Goal: Information Seeking & Learning: Learn about a topic

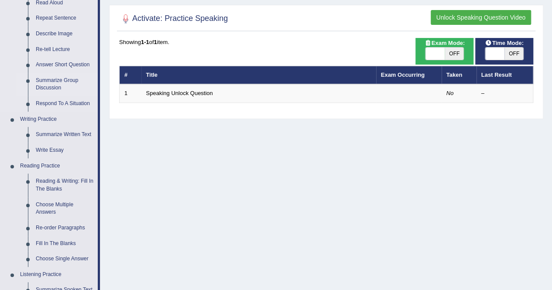
scroll to position [113, 0]
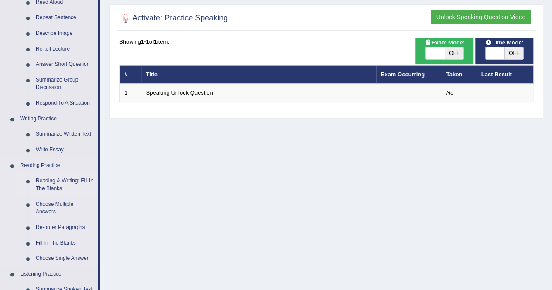
click at [50, 187] on link "Reading & Writing: Fill In The Blanks" at bounding box center [65, 184] width 66 height 23
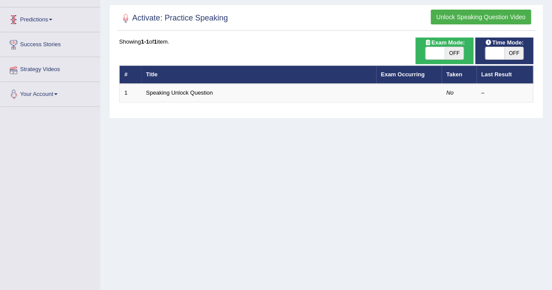
scroll to position [167, 0]
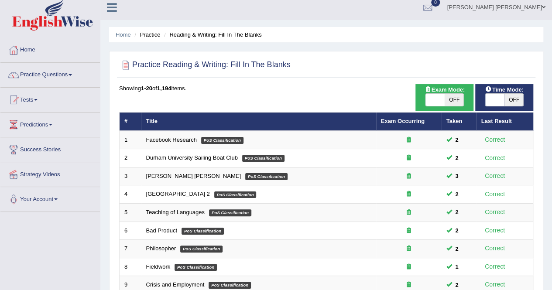
scroll to position [6, 0]
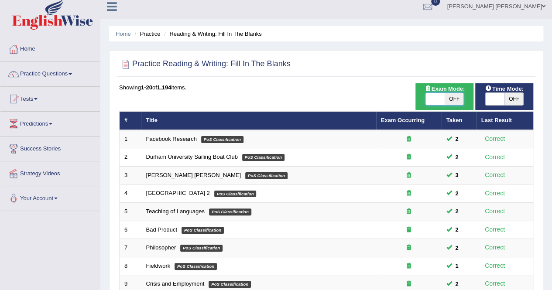
click at [444, 96] on span at bounding box center [434, 99] width 19 height 12
checkbox input "true"
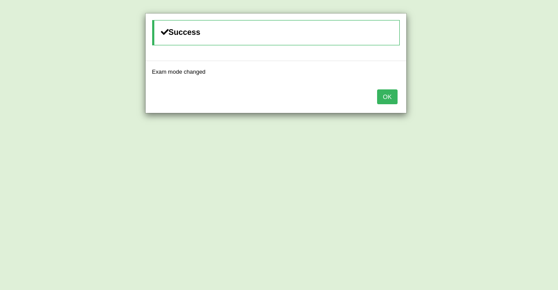
click at [389, 96] on button "OK" at bounding box center [387, 96] width 20 height 15
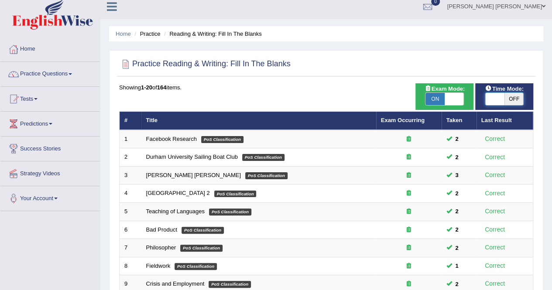
click at [487, 96] on span at bounding box center [494, 99] width 19 height 12
checkbox input "true"
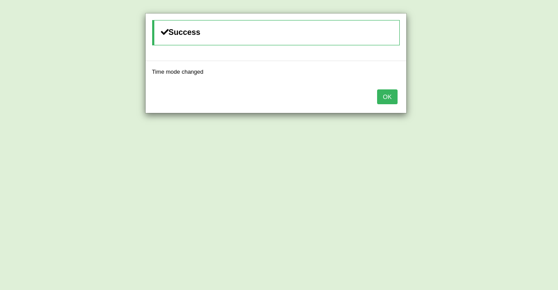
click at [384, 92] on button "OK" at bounding box center [387, 96] width 20 height 15
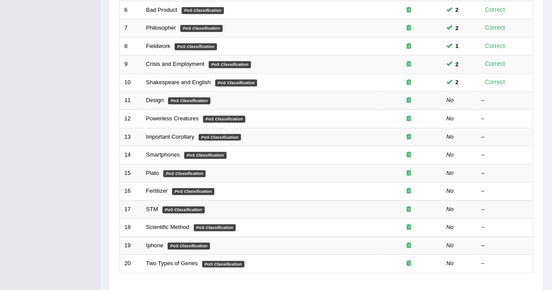
scroll to position [165, 0]
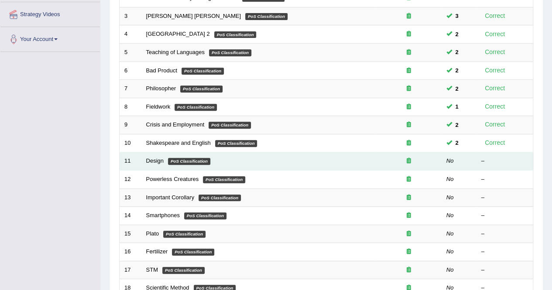
click at [182, 158] on em "PoS Classification" at bounding box center [189, 161] width 42 height 7
click at [152, 158] on link "Design" at bounding box center [154, 160] width 17 height 7
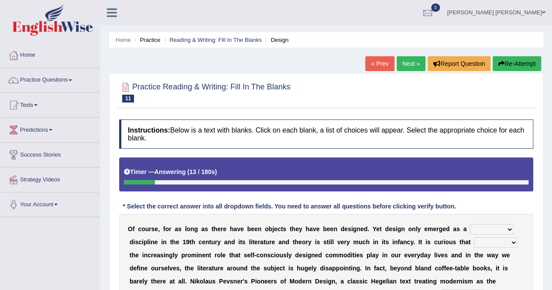
click at [304, 183] on div at bounding box center [326, 182] width 404 height 4
click at [379, 68] on link "« Prev" at bounding box center [379, 63] width 29 height 15
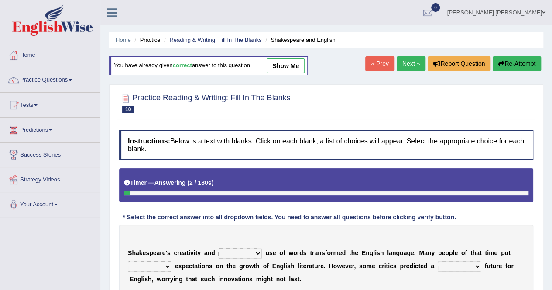
scroll to position [167, 0]
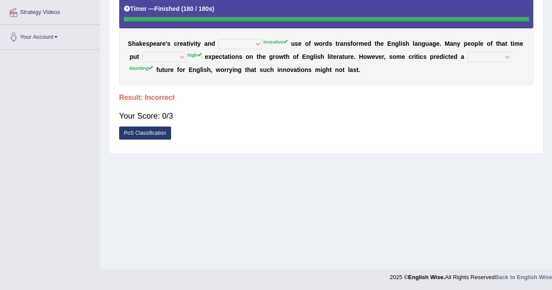
click at [230, 196] on div "Home Practice Reading & Writing: Fill In The Blanks Shakespeare and English You…" at bounding box center [325, 51] width 451 height 436
click at [266, 259] on div "Home Practice Reading & Writing: Fill In The Blanks Shakespeare and English You…" at bounding box center [325, 51] width 451 height 436
